Goal: Information Seeking & Learning: Learn about a topic

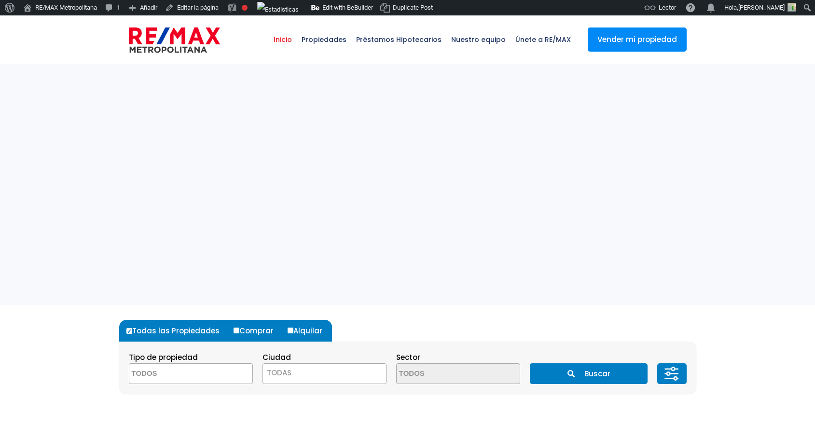
select select
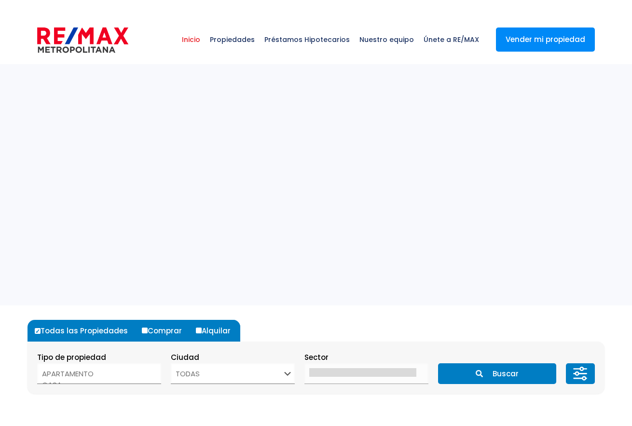
select select
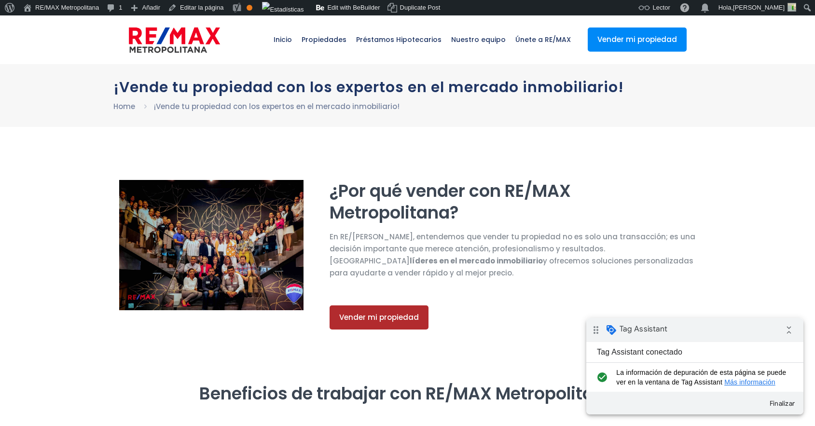
select select "DO"
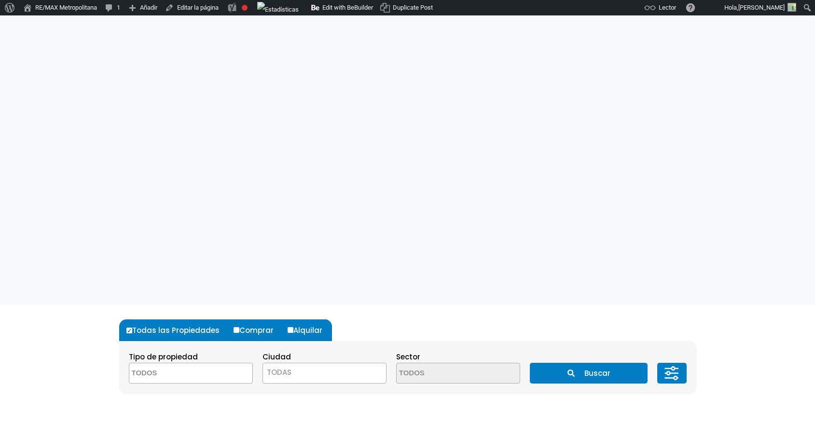
select select
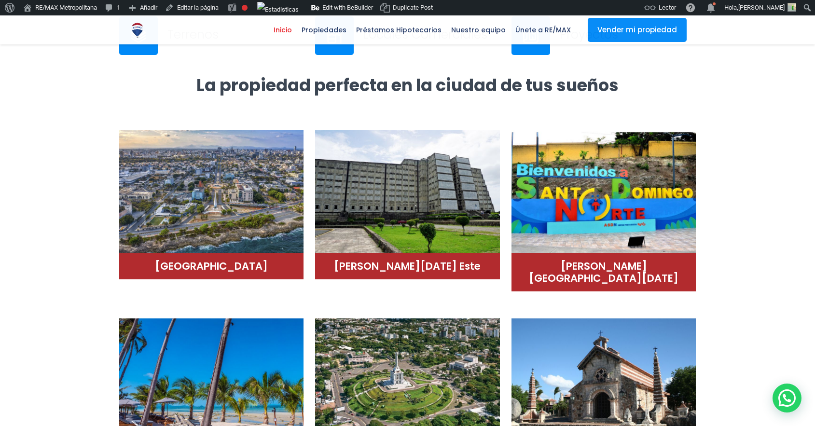
scroll to position [398, 0]
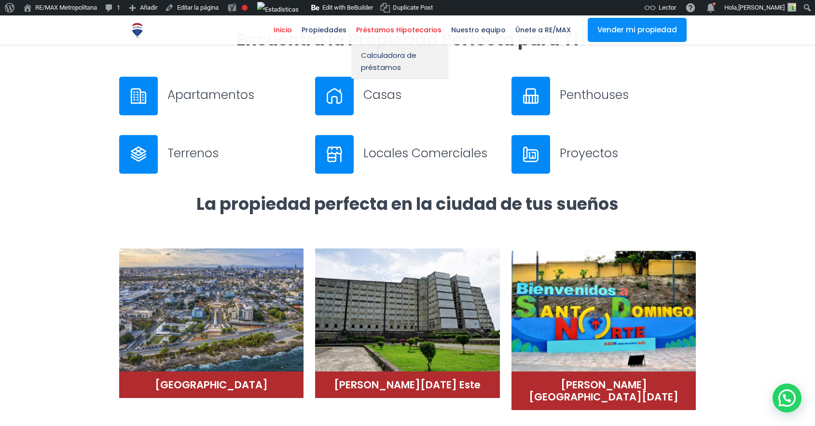
click at [395, 35] on span "Préstamos Hipotecarios" at bounding box center [398, 30] width 95 height 14
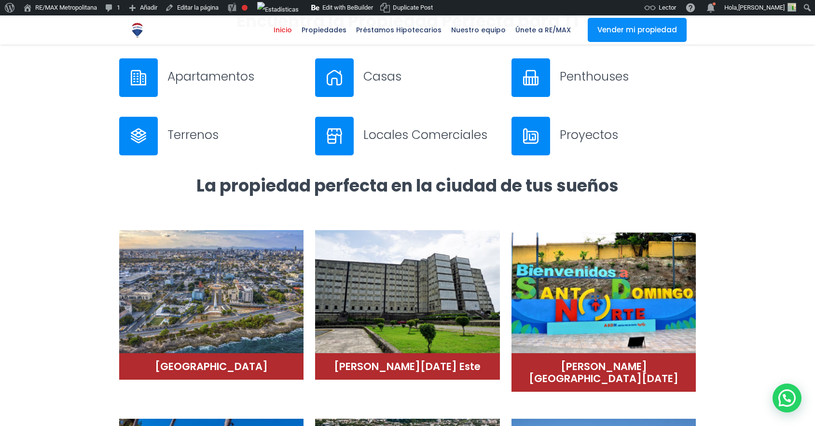
scroll to position [437, 0]
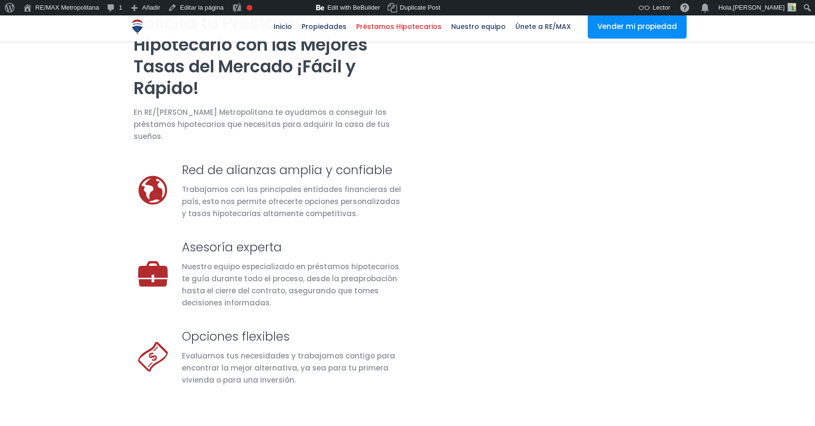
scroll to position [962, 0]
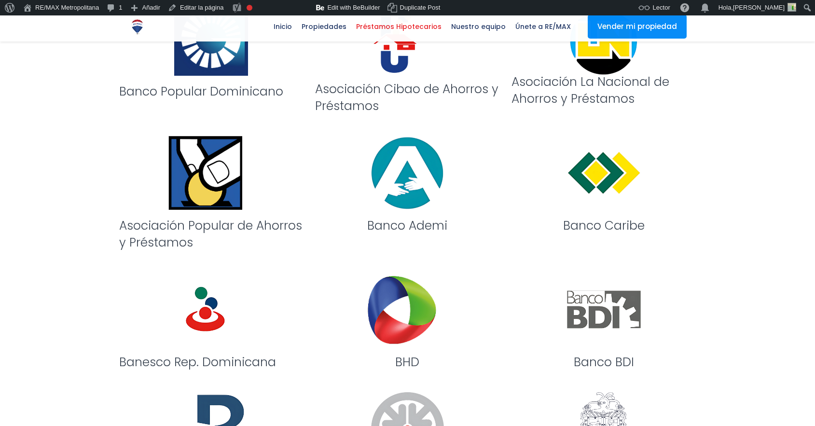
select select "DO"
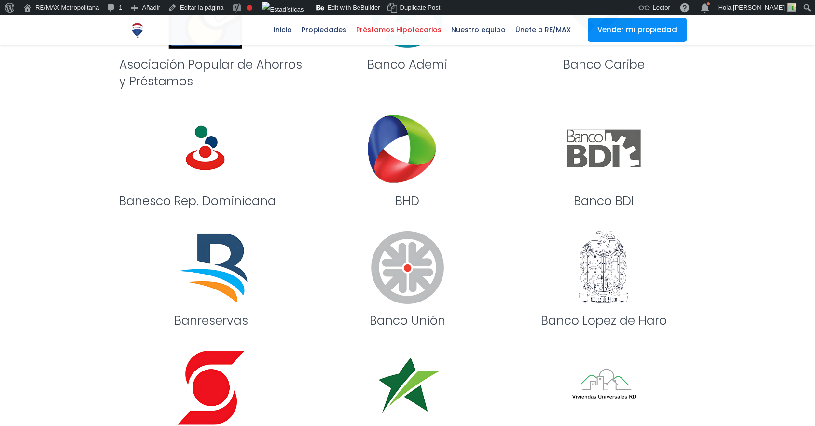
scroll to position [657, 0]
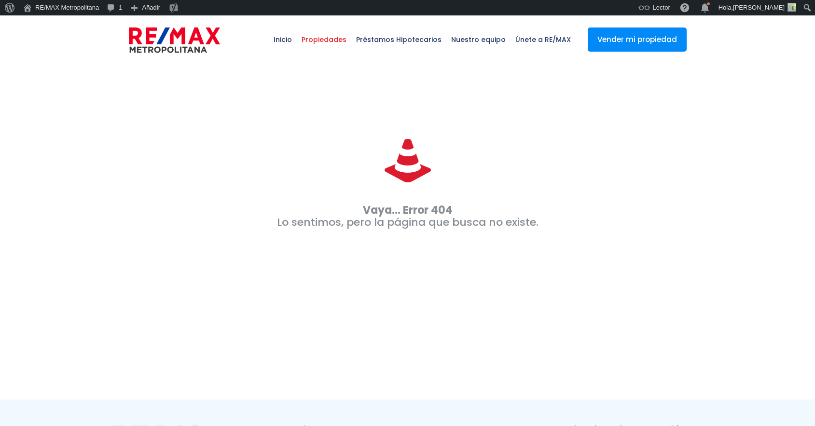
click at [333, 41] on span "Propiedades" at bounding box center [324, 39] width 55 height 29
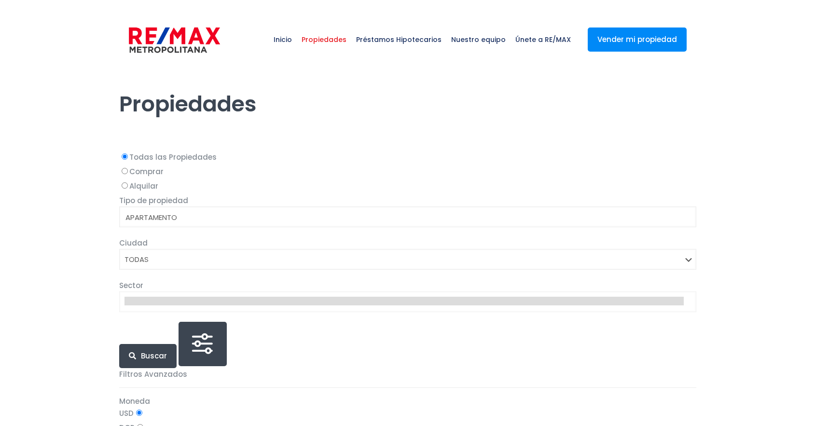
select select
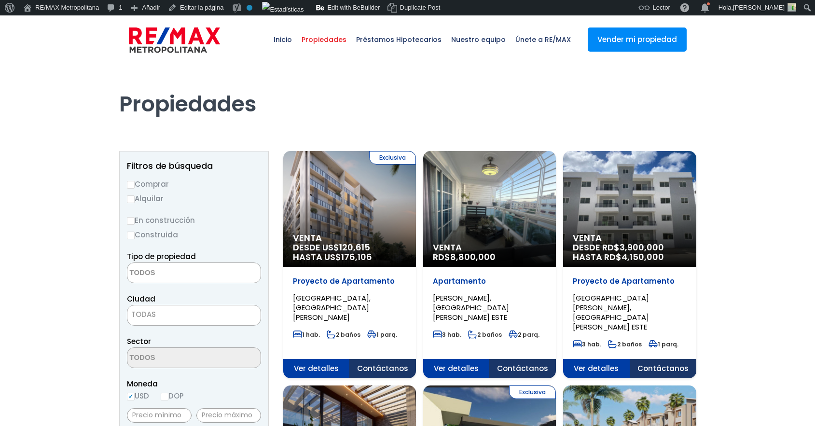
click at [328, 216] on div "Exclusiva Venta DESDE US$ 120,615 HASTA US$ 176,106" at bounding box center [349, 209] width 133 height 116
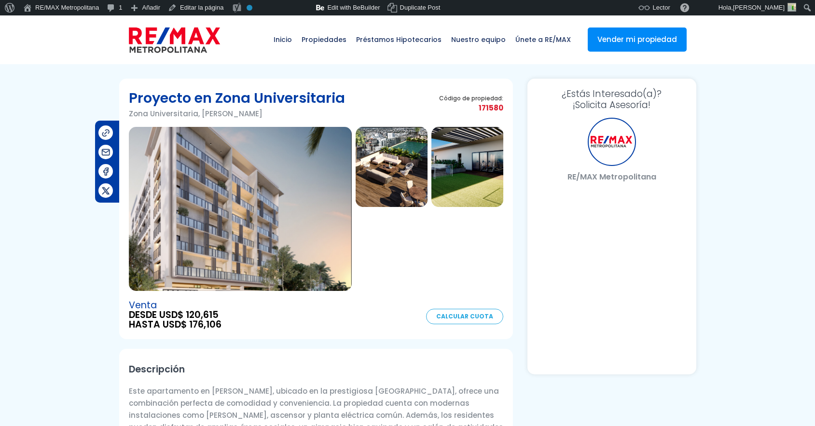
select select "DO"
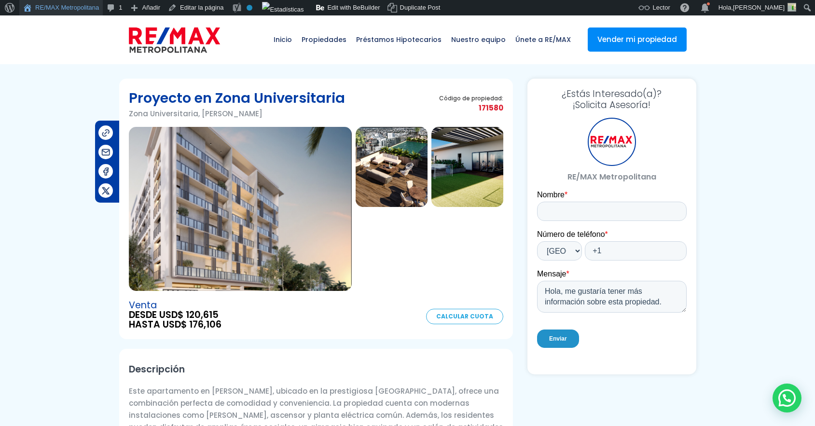
click at [53, 8] on link "RE/MAX Metropolitana" at bounding box center [60, 7] width 83 height 15
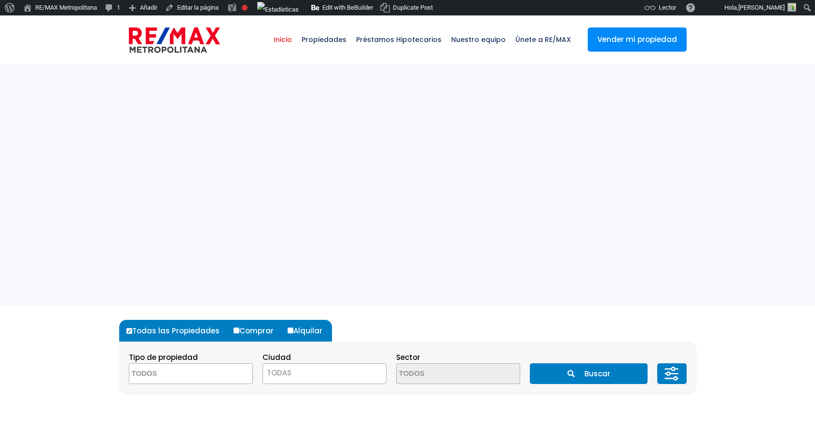
select select
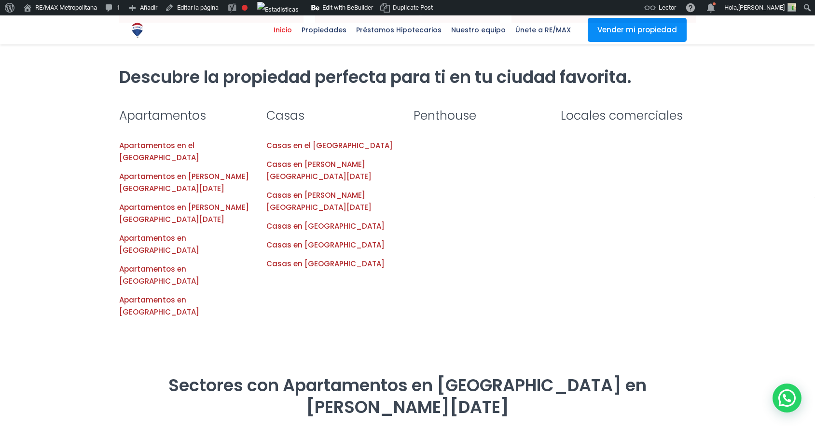
scroll to position [949, 0]
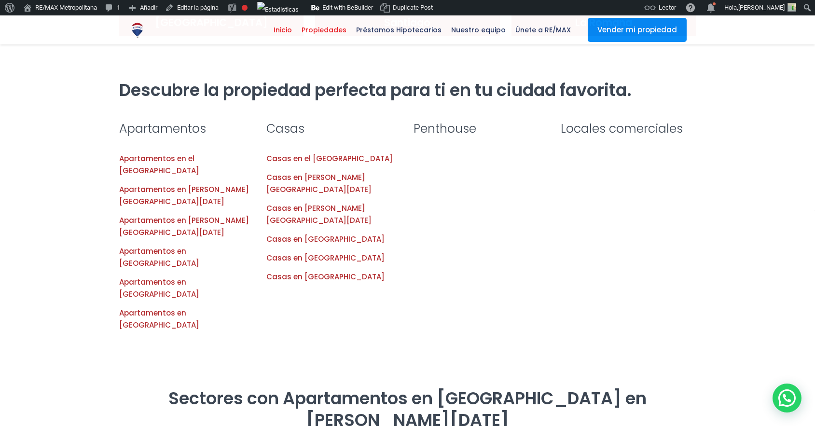
click at [343, 33] on span "Propiedades" at bounding box center [324, 30] width 55 height 14
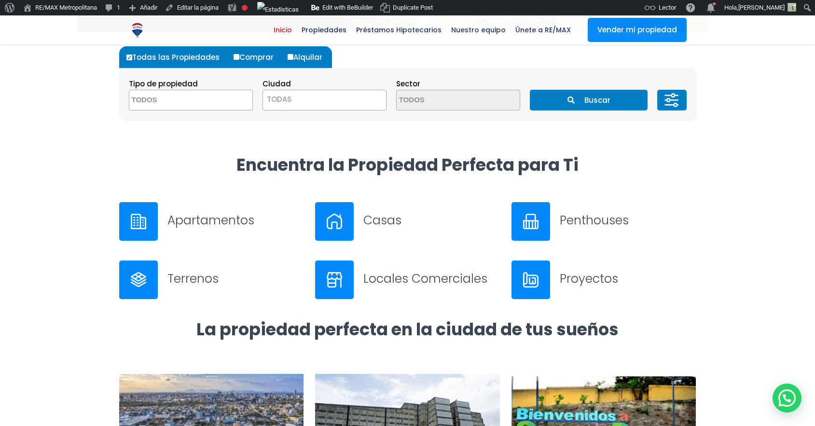
scroll to position [0, 0]
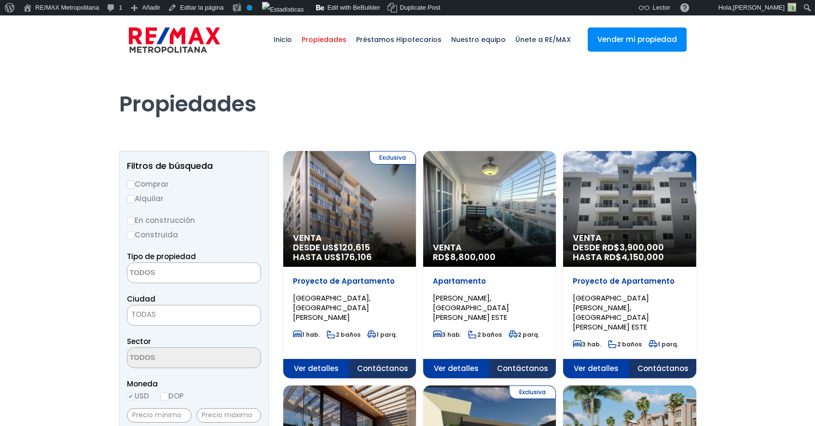
select select
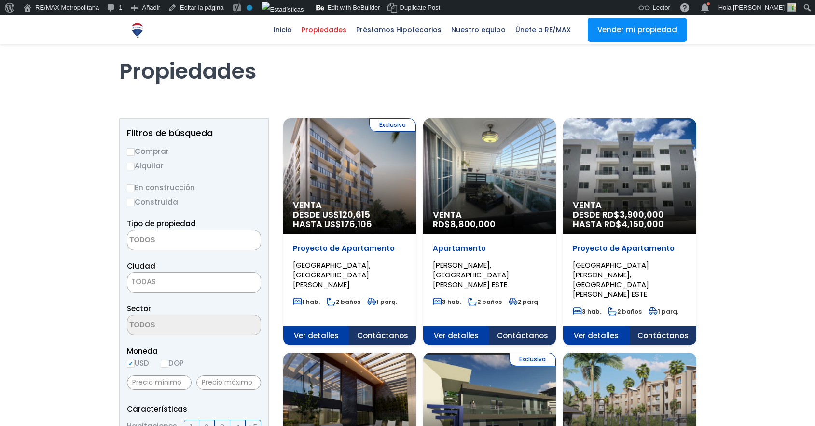
click at [342, 167] on div "Exclusiva Venta DESDE US$ 120,615 HASTA US$ 176,106" at bounding box center [349, 176] width 133 height 116
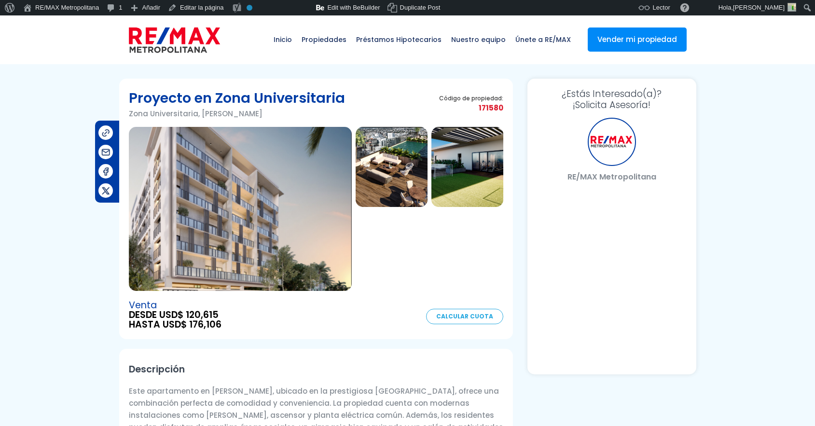
select select "DO"
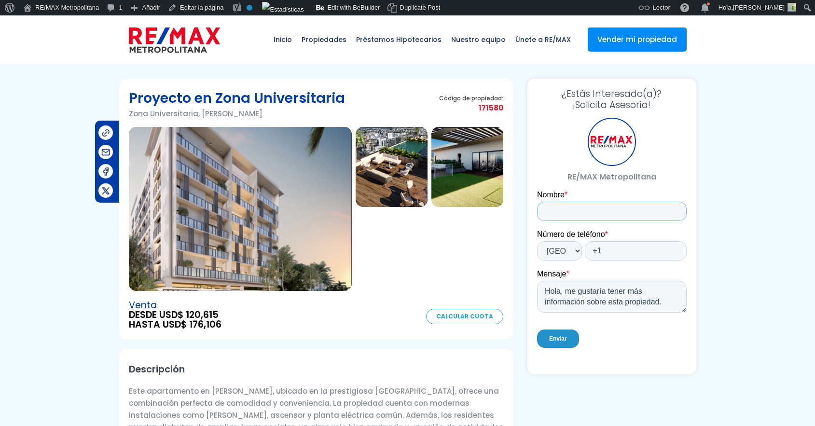
click at [594, 203] on input "Nombre *" at bounding box center [611, 211] width 150 height 19
click at [592, 211] on input "[PERSON_NAME]" at bounding box center [611, 211] width 150 height 19
type input "[PERSON_NAME]"
click at [610, 254] on input "+1" at bounding box center [635, 250] width 102 height 19
type input "+1 8492702205"
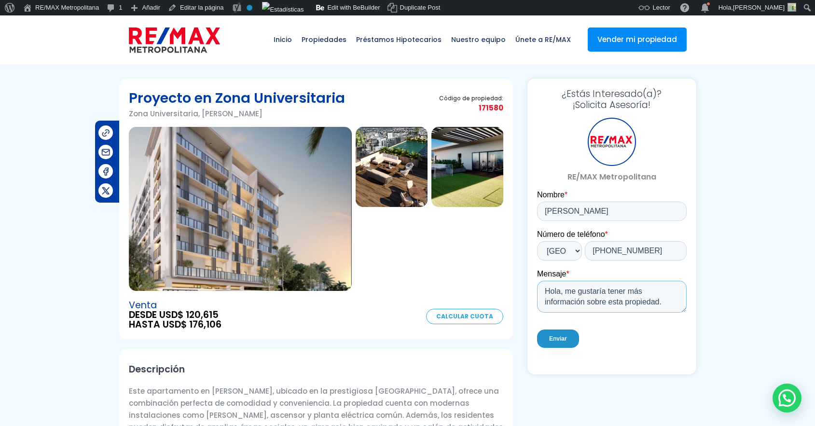
click at [648, 292] on textarea "Hola, me gustaría tener más información sobre esta propiedad." at bounding box center [611, 297] width 150 height 32
drag, startPoint x: 665, startPoint y: 301, endPoint x: 565, endPoint y: 293, distance: 100.7
click at [565, 293] on textarea "Hola, me gustaría tener más información sobre esta propiedad." at bounding box center [611, 297] width 150 height 32
type textarea "Hola, esto es una prueba de medición del portal. Ignorar!"
click at [560, 341] on input "Enviar" at bounding box center [557, 338] width 42 height 18
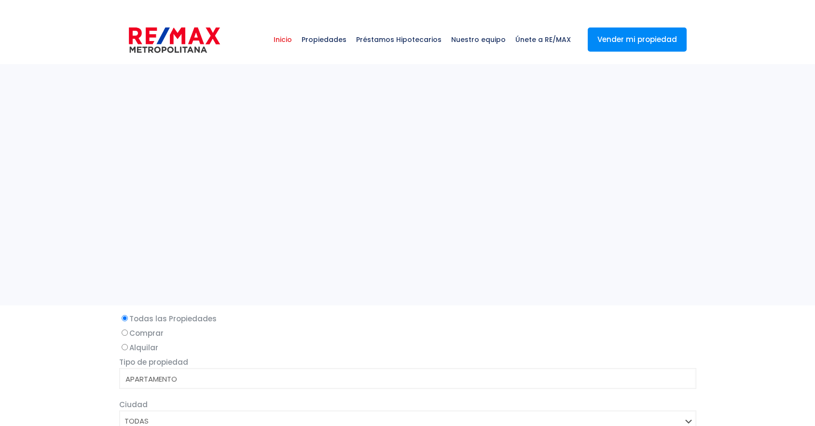
select select
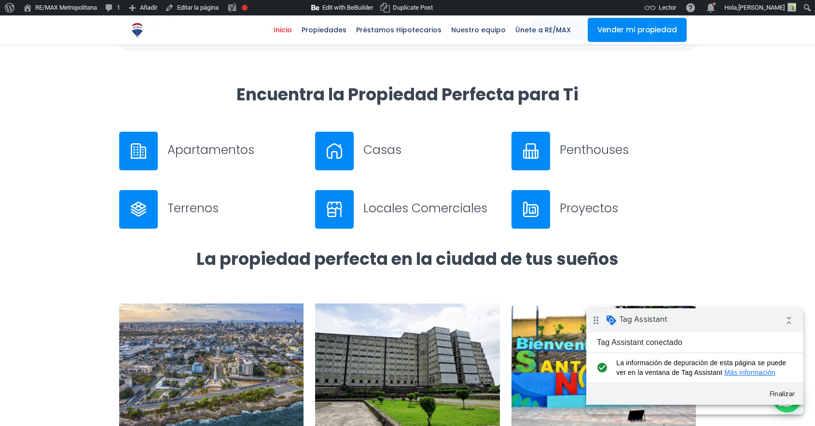
scroll to position [294, 0]
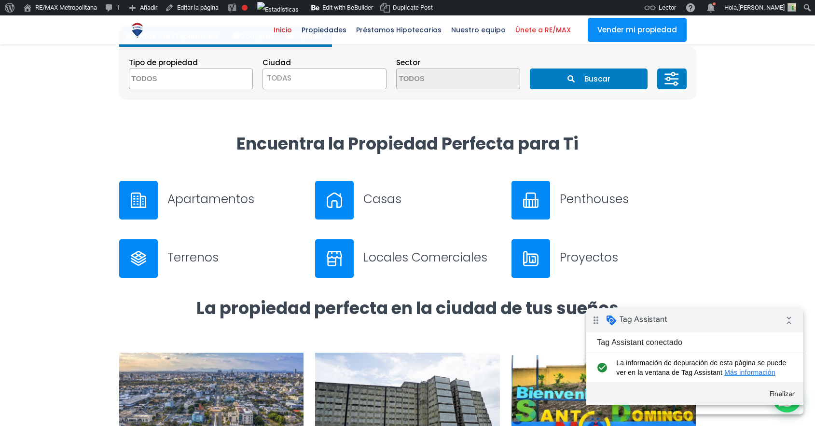
click at [533, 31] on span "Únete a RE/MAX" at bounding box center [542, 30] width 65 height 14
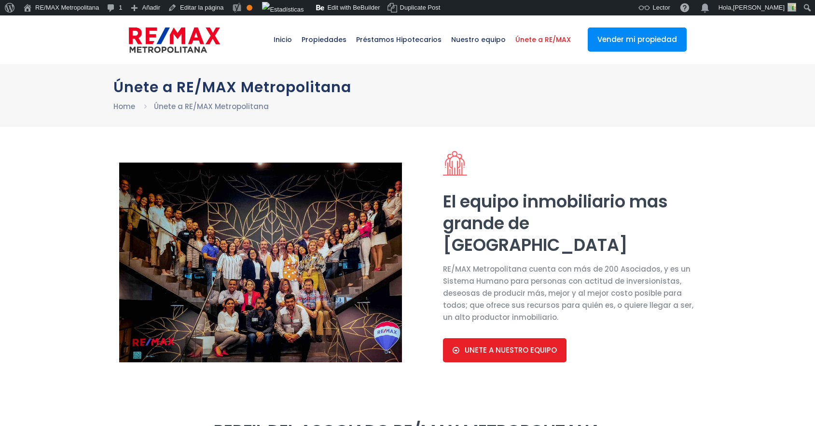
select select "DO"
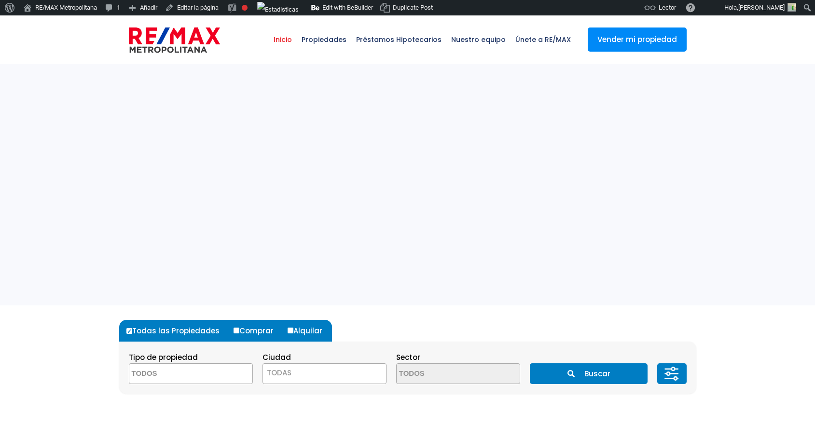
select select
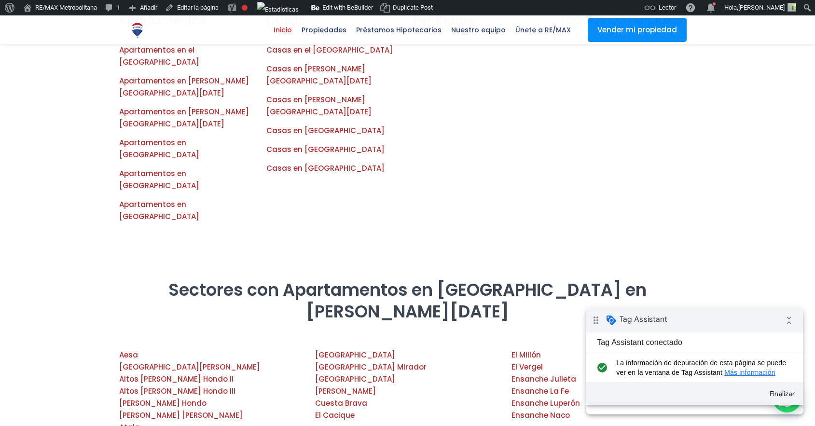
scroll to position [984, 0]
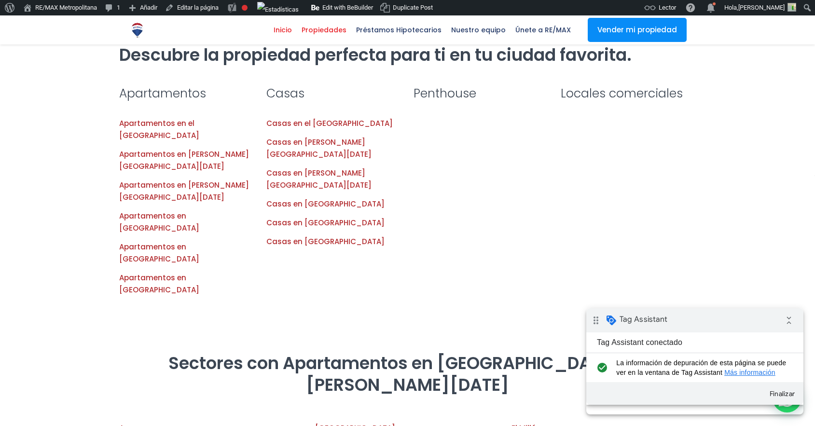
click at [328, 27] on span "Propiedades" at bounding box center [324, 30] width 55 height 14
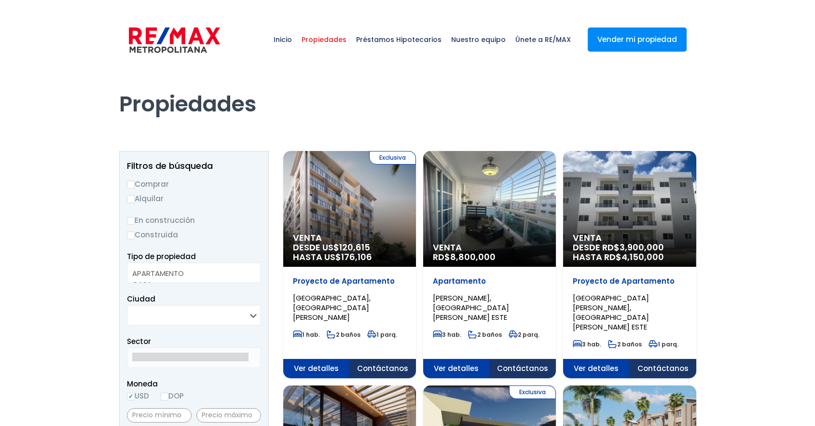
select select
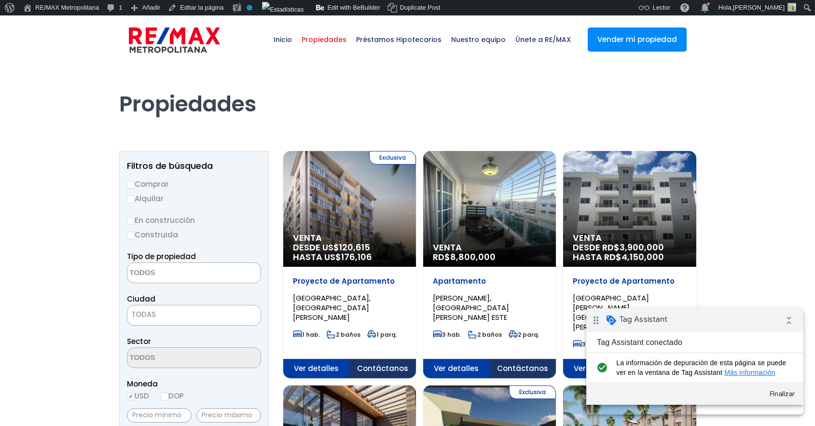
click at [366, 211] on div "Exclusiva Venta DESDE US$ 120,615 HASTA US$ 176,106" at bounding box center [349, 209] width 133 height 116
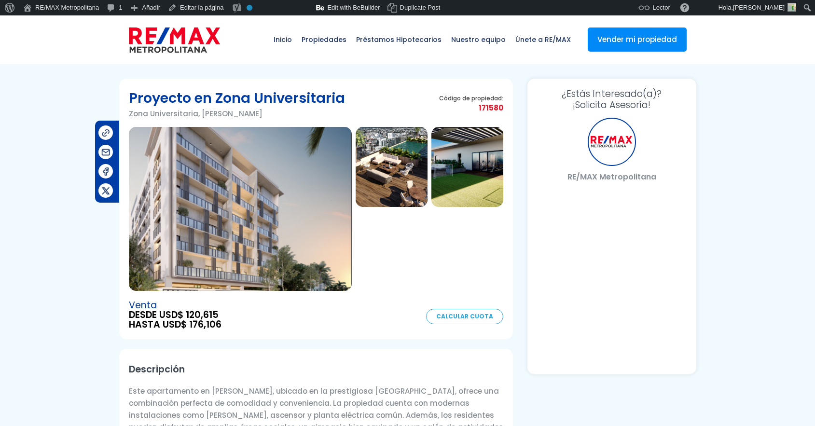
select select "DO"
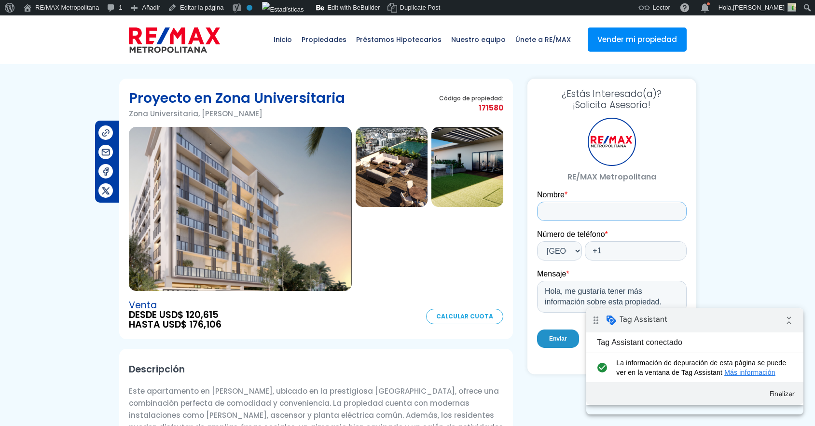
click at [588, 213] on input "Nombre *" at bounding box center [611, 211] width 150 height 19
type input "[PERSON_NAME]"
click at [618, 242] on input "+1" at bounding box center [635, 250] width 102 height 19
type input "+1 8492702205"
click at [629, 290] on textarea "Hola, me gustaría tener más información sobre esta propiedad." at bounding box center [611, 297] width 150 height 32
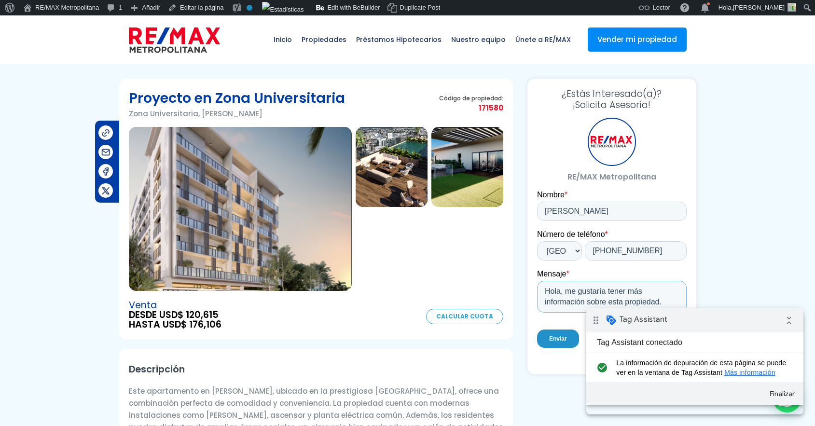
drag, startPoint x: 670, startPoint y: 304, endPoint x: 562, endPoint y: 295, distance: 107.5
click at [562, 295] on textarea "Hola, me gustaría tener más información sobre esta propiedad." at bounding box center [611, 297] width 150 height 32
click at [666, 289] on textarea "Hola, esto es una prueba de med" at bounding box center [611, 297] width 150 height 32
type textarea "Hola, esto es una prueba de medicion. Ignorar."
click at [553, 340] on input "Enviar" at bounding box center [557, 338] width 42 height 18
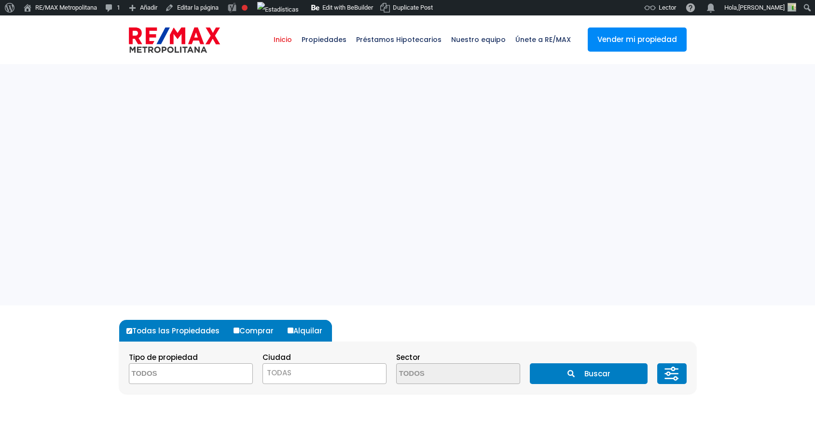
select select
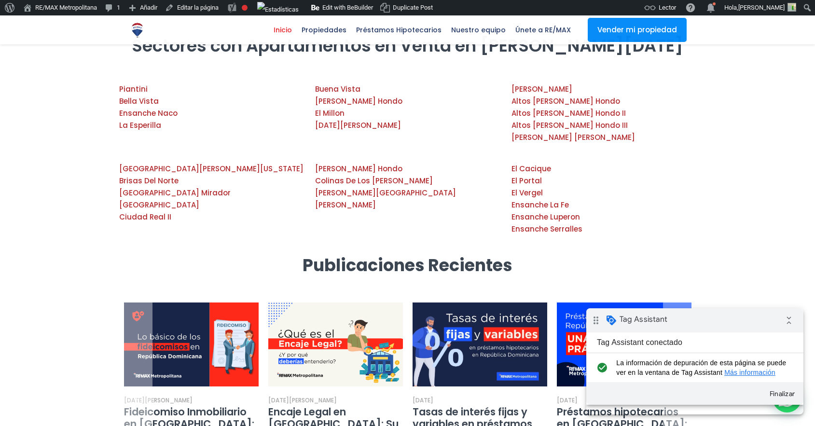
scroll to position [1816, 0]
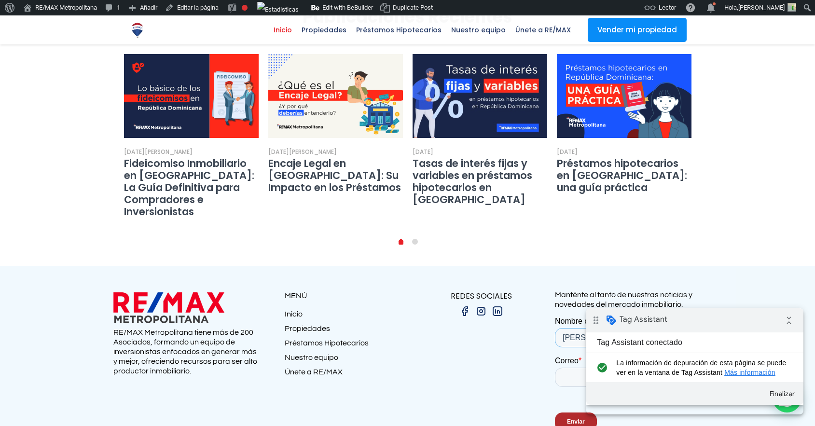
click at [586, 342] on input "[PERSON_NAME]" at bounding box center [625, 337] width 143 height 19
click at [569, 376] on input "Correo *" at bounding box center [625, 377] width 143 height 19
type input "[PERSON_NAME][EMAIL_ADDRESS][DOMAIN_NAME]"
click at [571, 421] on input "Enviar" at bounding box center [575, 421] width 42 height 18
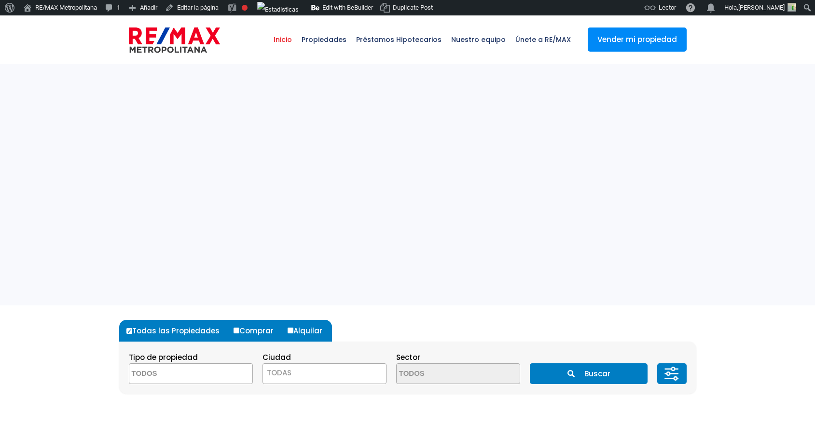
select select
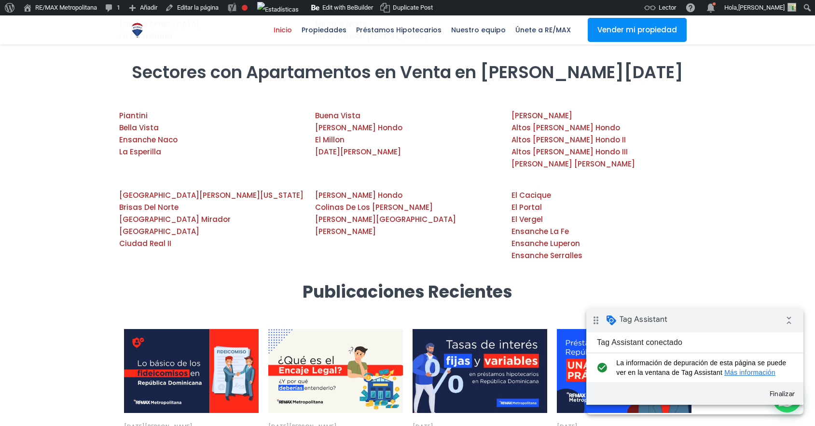
scroll to position [1816, 0]
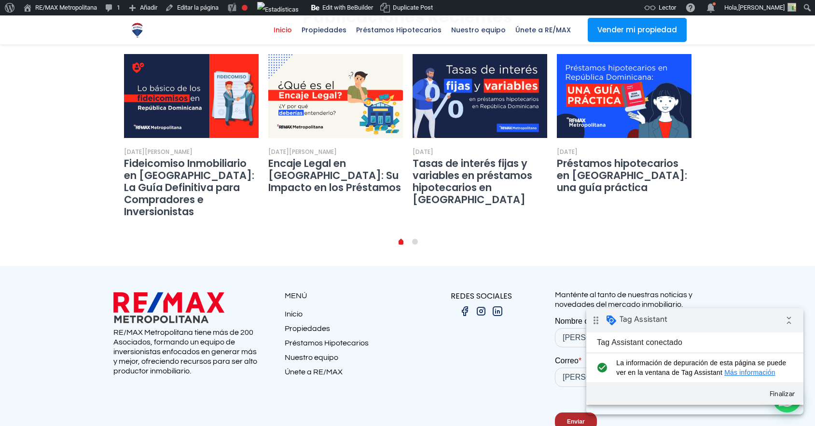
click at [563, 425] on input "Enviar" at bounding box center [575, 421] width 42 height 18
